Goal: Transaction & Acquisition: Purchase product/service

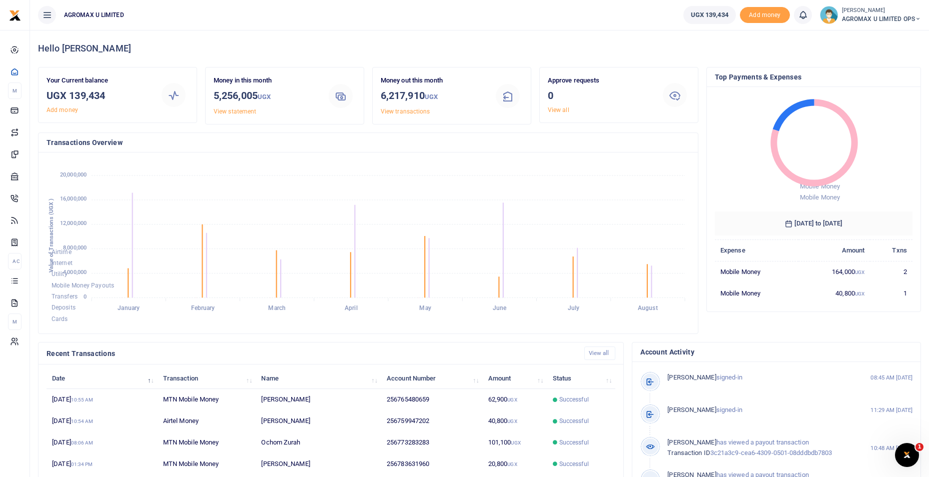
click at [915, 20] on icon at bounding box center [918, 19] width 6 height 7
click at [891, 35] on link "Switch accounts" at bounding box center [882, 37] width 79 height 14
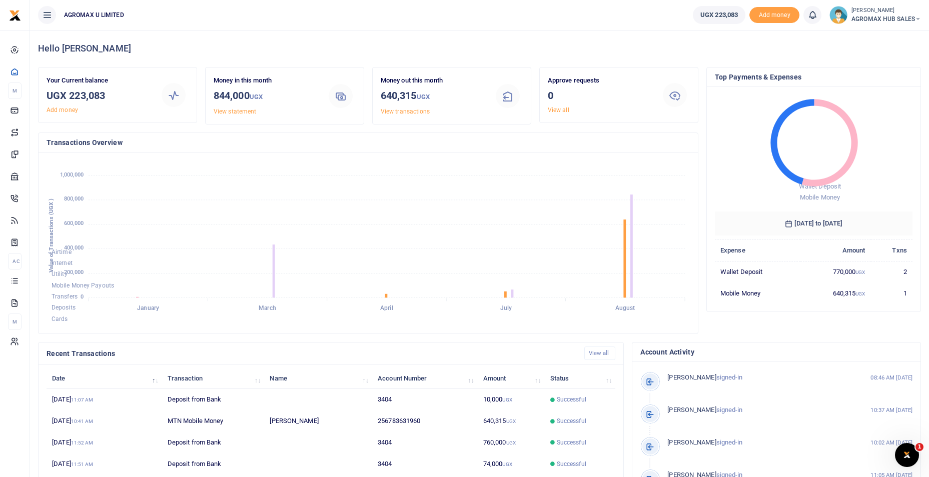
scroll to position [121, 0]
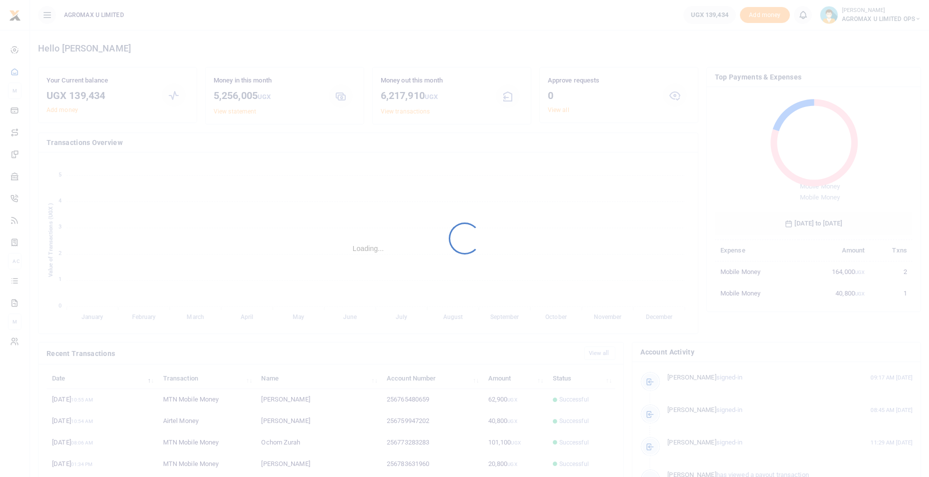
scroll to position [133, 191]
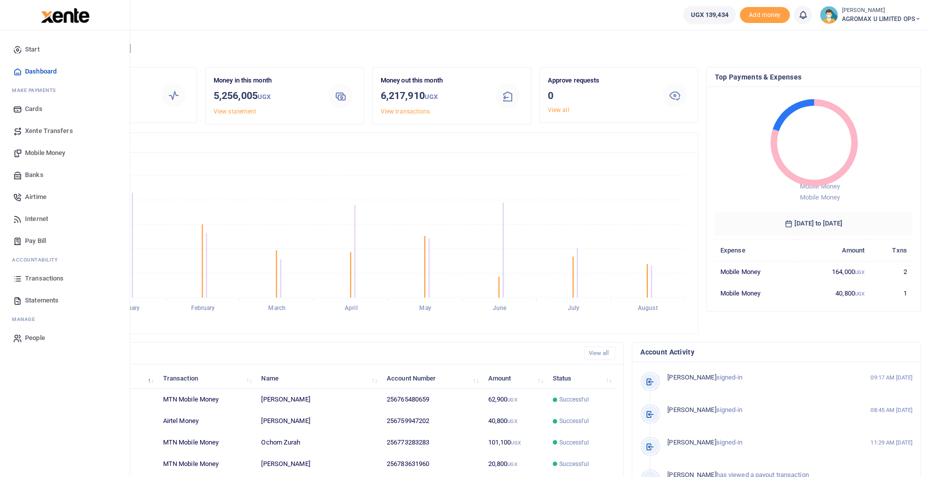
click at [47, 176] on link "Banks" at bounding box center [65, 175] width 114 height 22
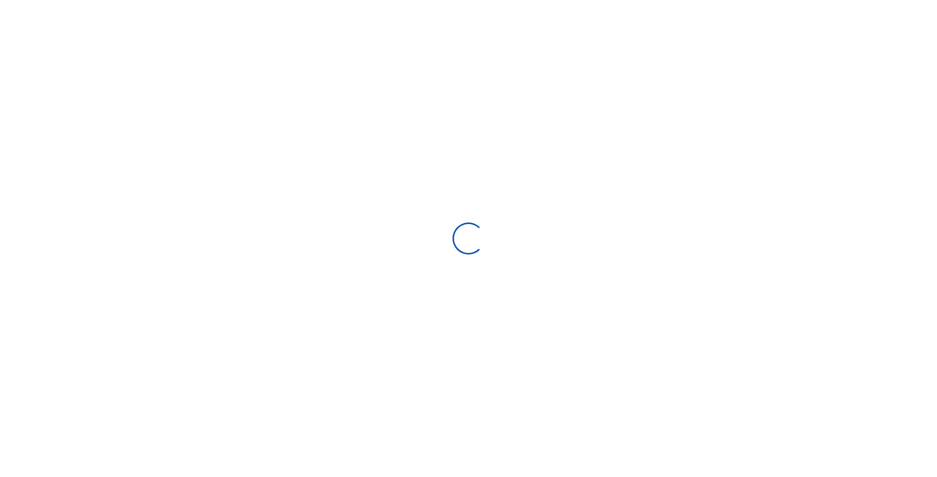
select select
select select "Loading bundles"
select select
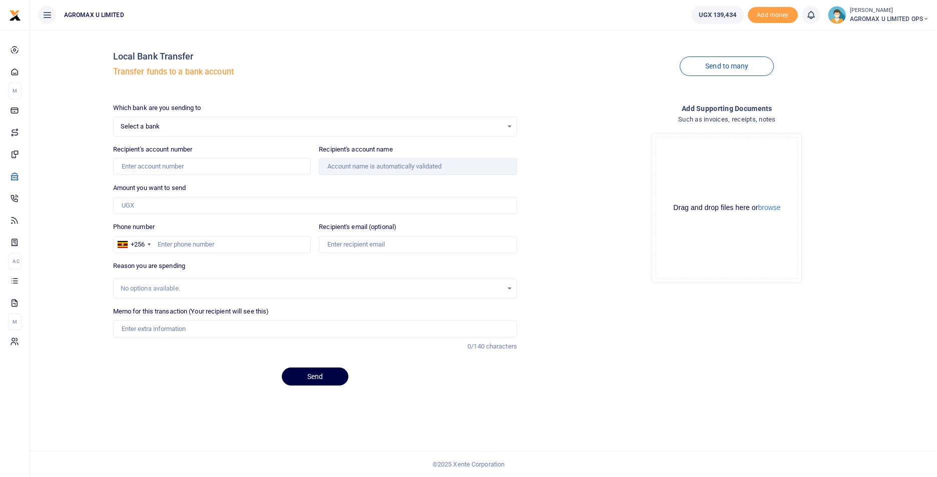
click at [169, 123] on span "Select a bank" at bounding box center [312, 127] width 382 height 10
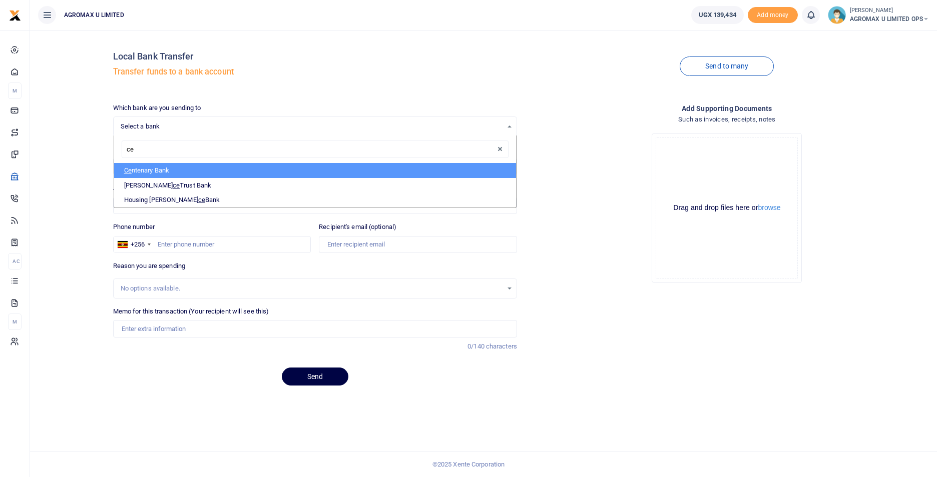
type input "cen"
click at [158, 166] on li "Cen tenary Bank" at bounding box center [315, 170] width 402 height 15
select select "CENT"
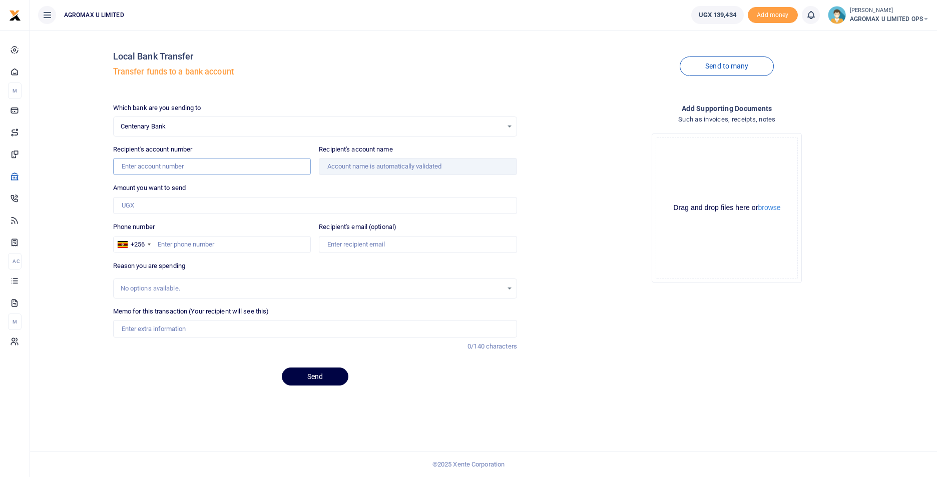
click at [154, 167] on input "Recipient's account number" at bounding box center [212, 166] width 198 height 17
type input "6320800042"
click at [166, 206] on input "Amount you want to send" at bounding box center [315, 205] width 404 height 17
type input "200,000"
type input "Fitzman Medical Services"
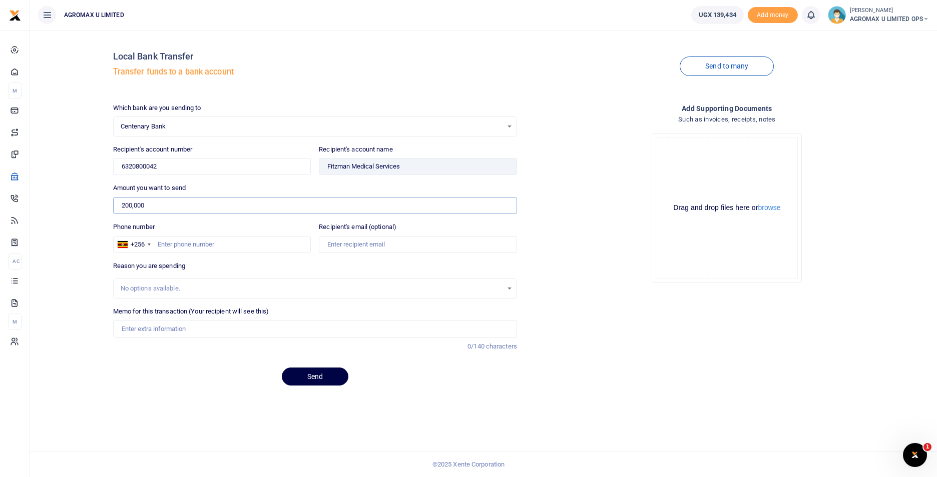
type input "200,000"
drag, startPoint x: 408, startPoint y: 169, endPoint x: 325, endPoint y: 164, distance: 83.2
click at [325, 164] on input "Found" at bounding box center [418, 166] width 198 height 17
drag, startPoint x: 325, startPoint y: 164, endPoint x: 333, endPoint y: 164, distance: 8.5
